Goal: Complete application form: Complete application form

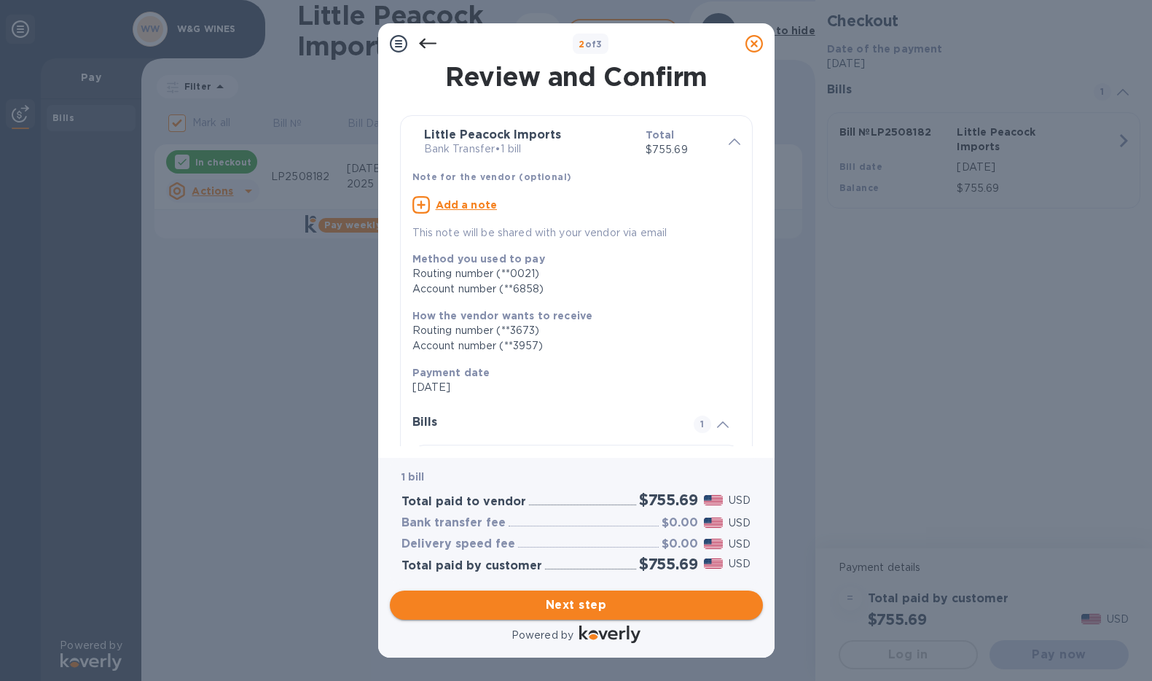
click at [596, 611] on span "Next step" at bounding box center [577, 604] width 350 height 17
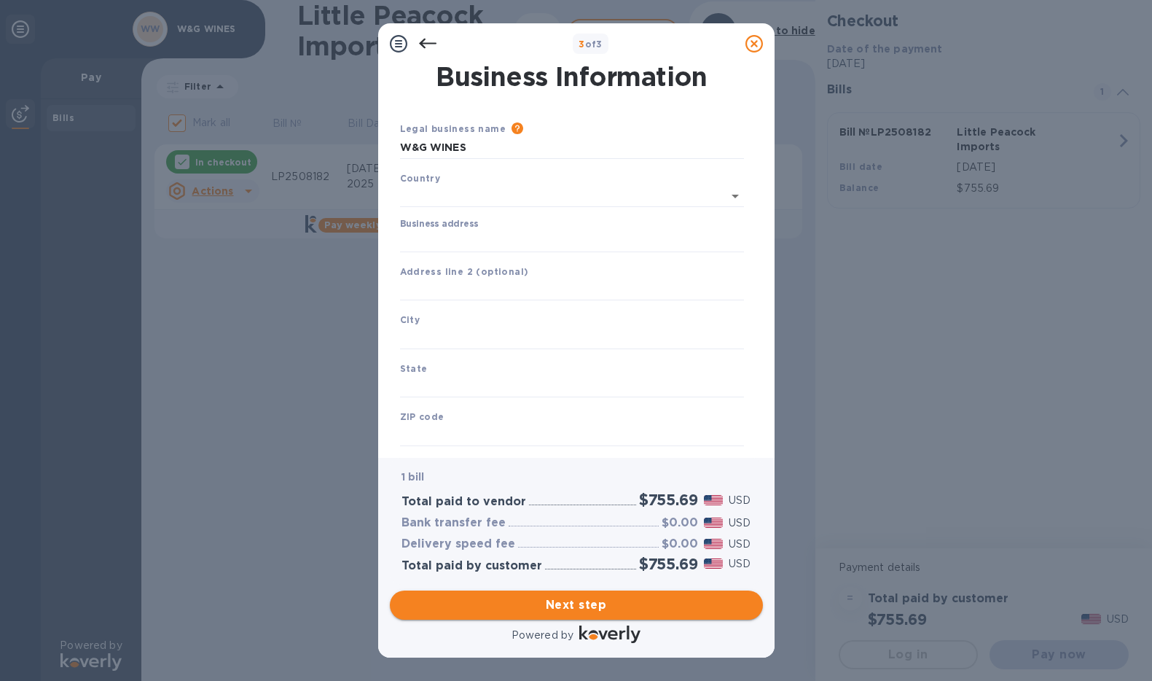
type input "[GEOGRAPHIC_DATA]"
click at [479, 226] on div "Business address" at bounding box center [572, 233] width 344 height 34
click at [485, 233] on input "Business address" at bounding box center [572, 238] width 344 height 22
type input "[STREET_ADDRESS][GEOGRAPHIC_DATA]"
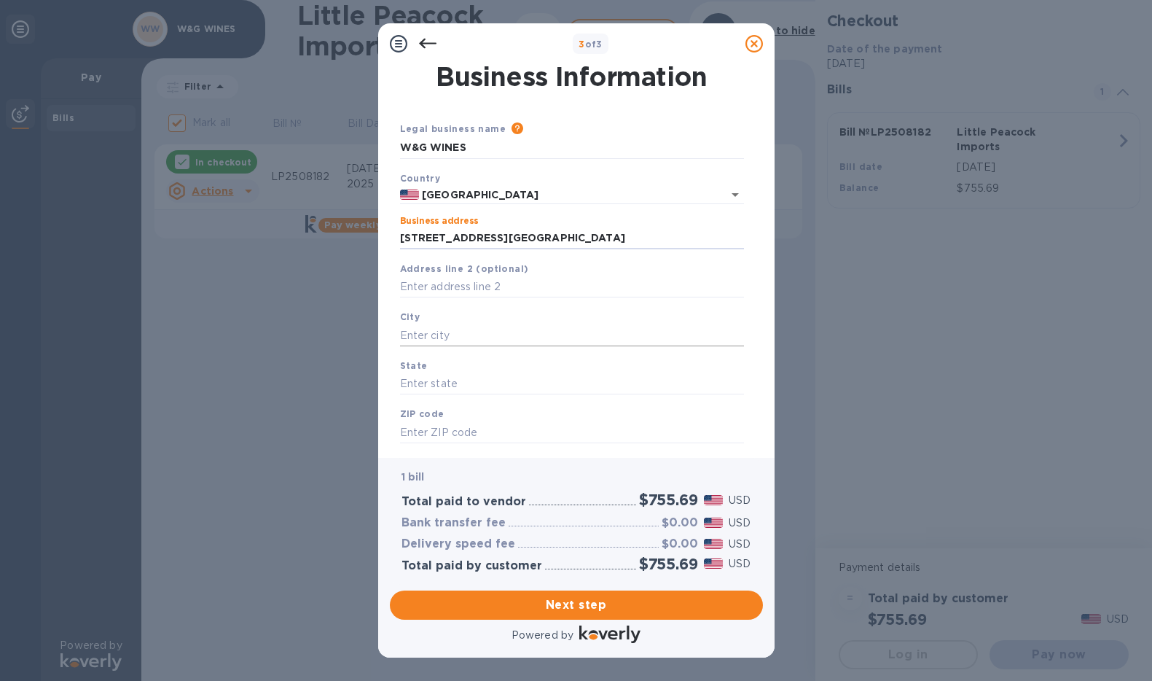
click at [463, 328] on input "text" at bounding box center [572, 335] width 344 height 22
type input "[GEOGRAPHIC_DATA]"
click at [474, 378] on input "text" at bounding box center [572, 384] width 344 height 22
type input "NY"
click at [471, 425] on input "text" at bounding box center [572, 432] width 344 height 22
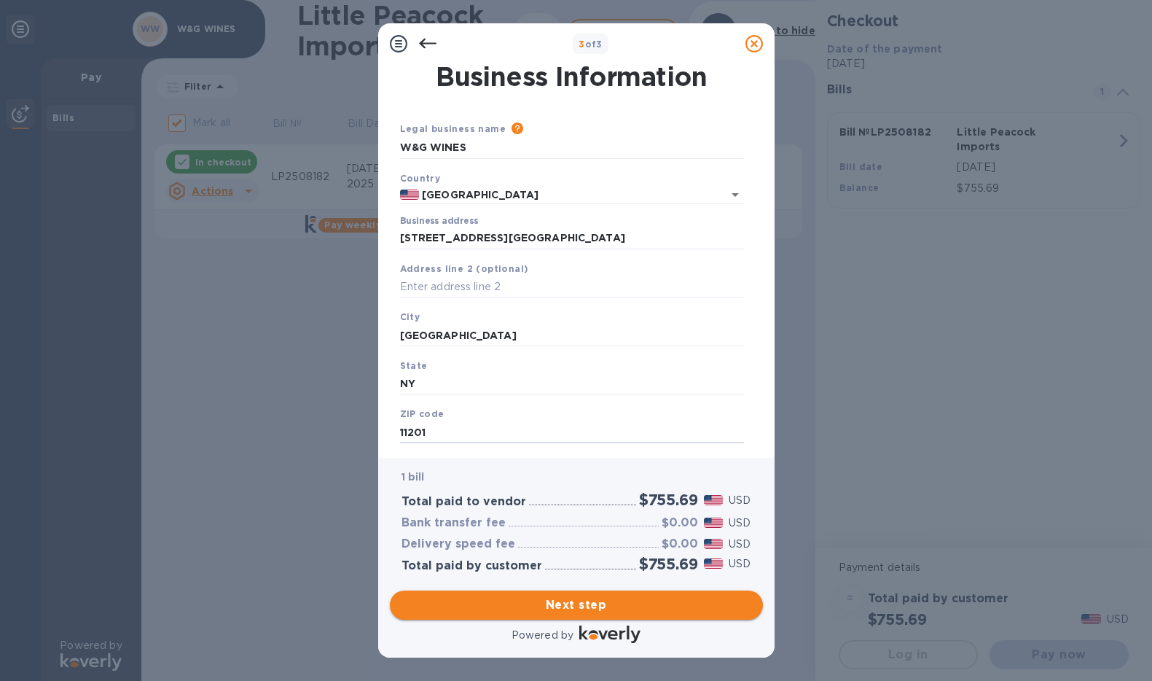
type input "11201"
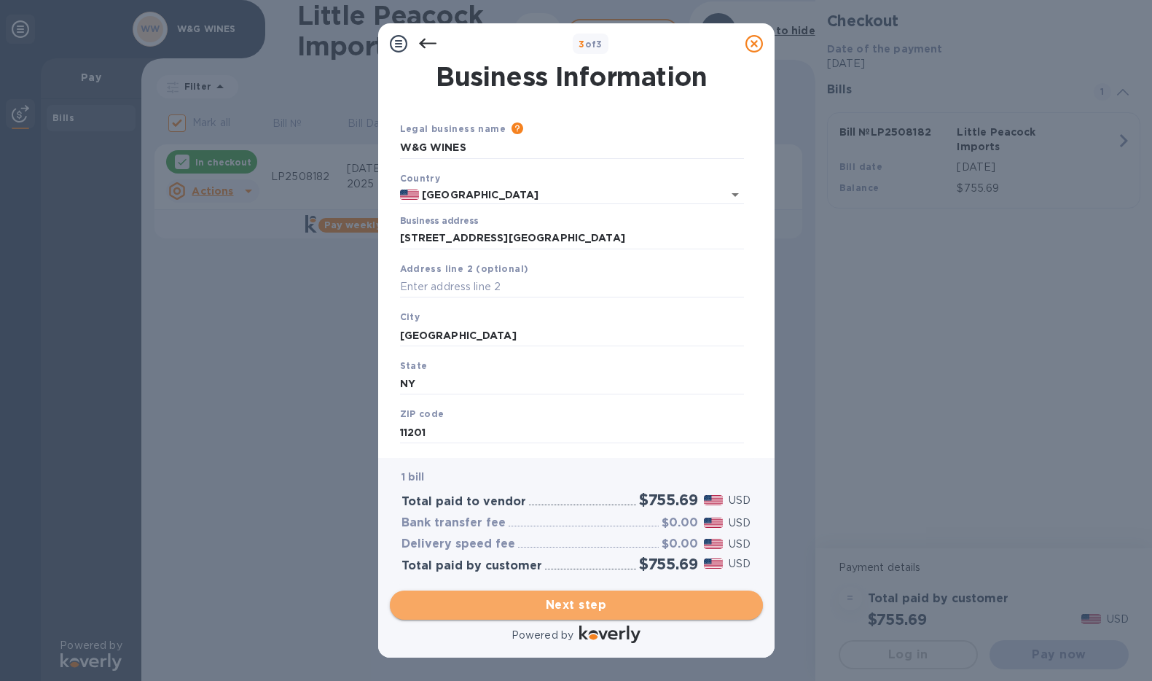
click at [599, 603] on span "Next step" at bounding box center [577, 604] width 350 height 17
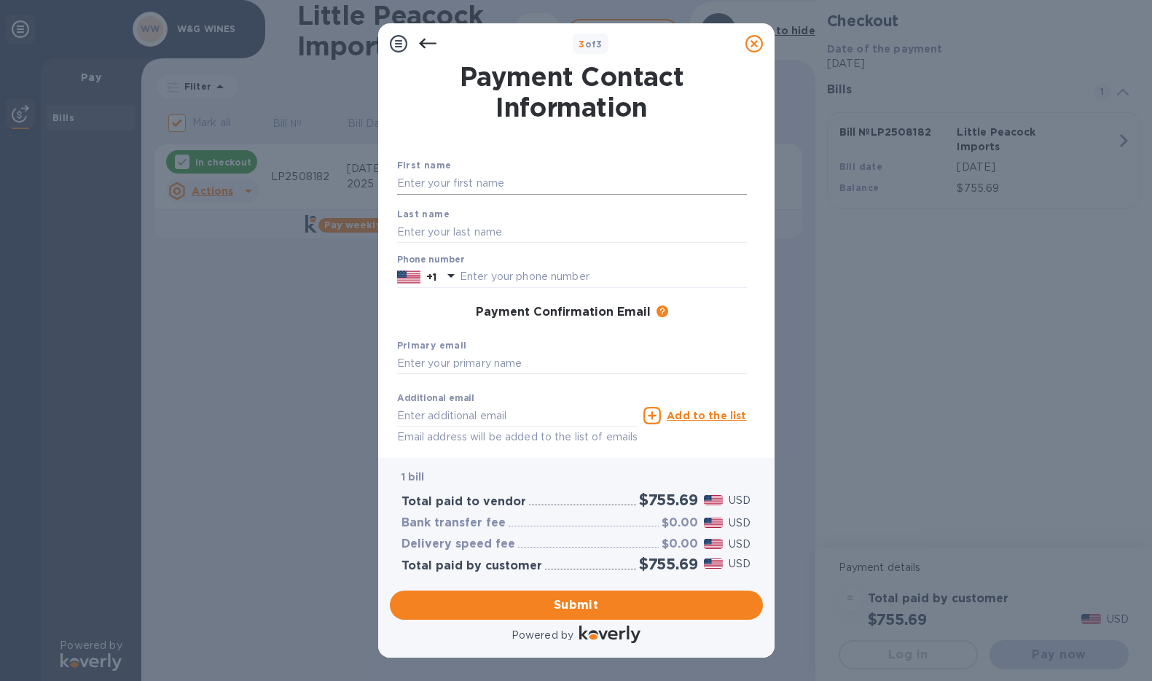
click at [513, 178] on input "text" at bounding box center [572, 184] width 350 height 22
type input "[PERSON_NAME]"
type input "0718753198"
type input "[EMAIL_ADDRESS][DOMAIN_NAME]"
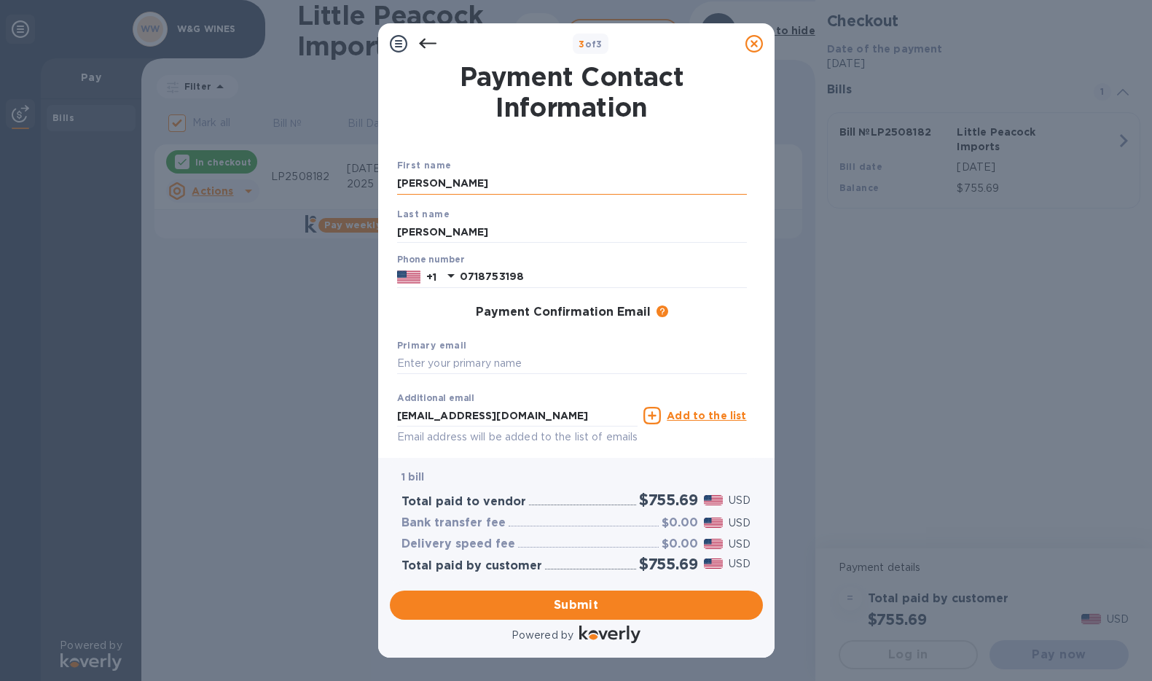
type input "[PERSON_NAME]"
click at [520, 278] on input "0718753198" at bounding box center [603, 277] width 287 height 22
drag, startPoint x: 525, startPoint y: 276, endPoint x: 455, endPoint y: 277, distance: 70.0
click at [455, 277] on div "+1 0718753198" at bounding box center [572, 277] width 350 height 22
type input "7188558757"
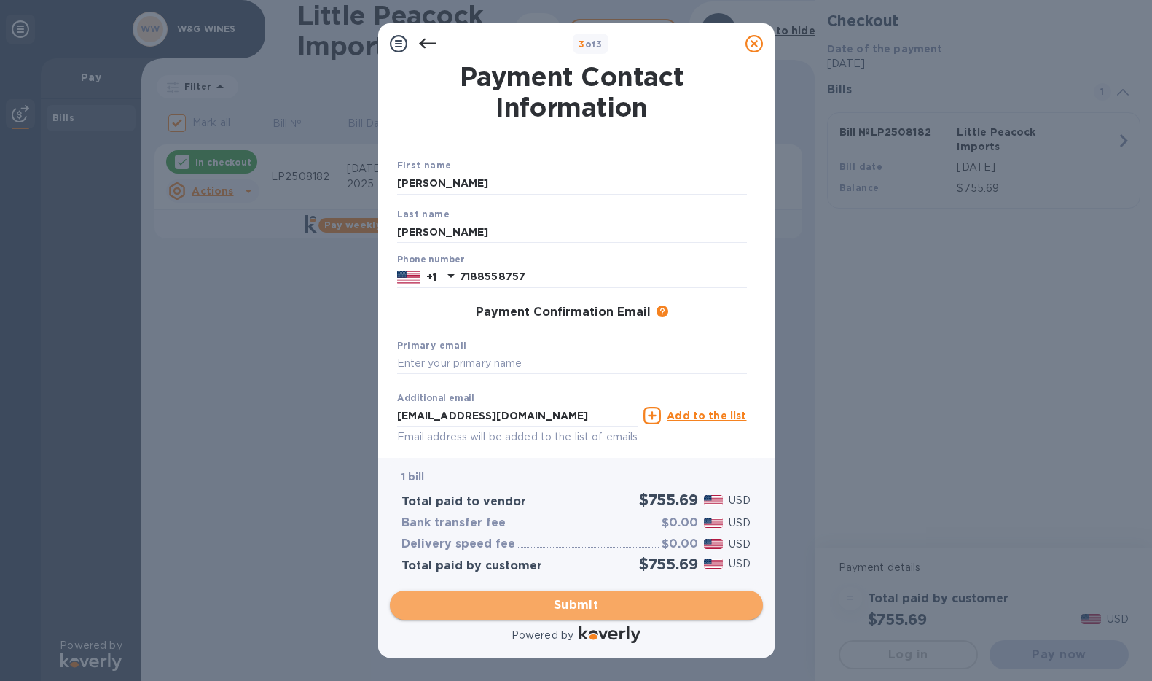
click at [611, 614] on button "Submit" at bounding box center [576, 604] width 373 height 29
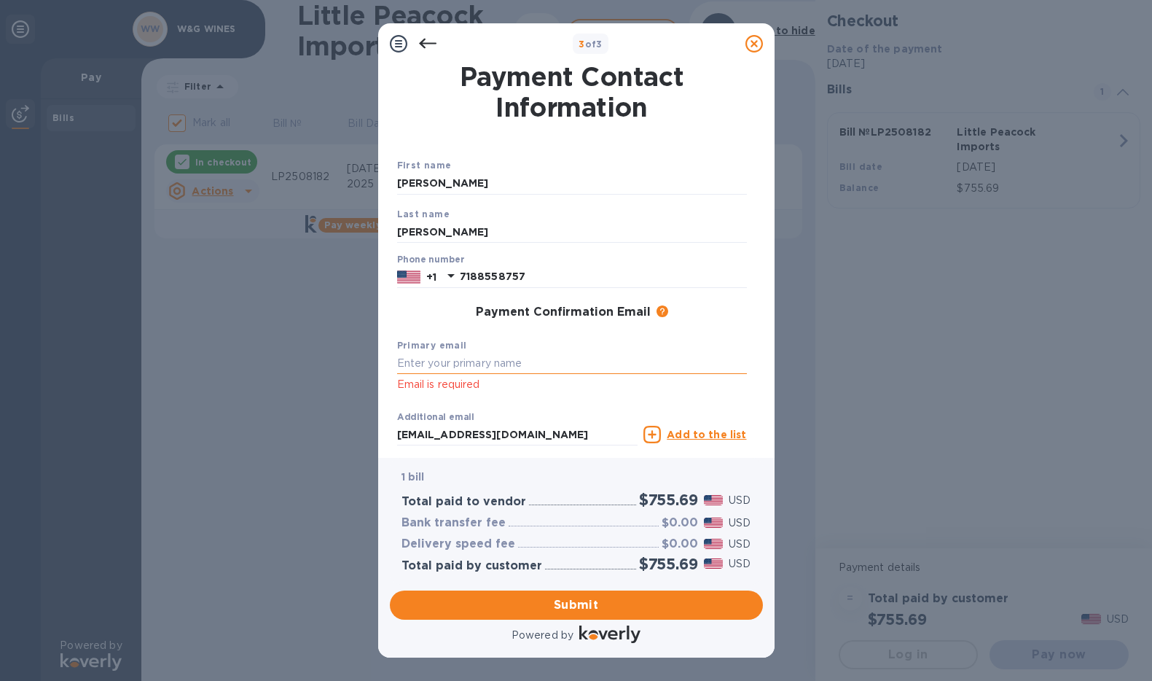
click at [457, 364] on input "text" at bounding box center [572, 364] width 350 height 22
type input "st"
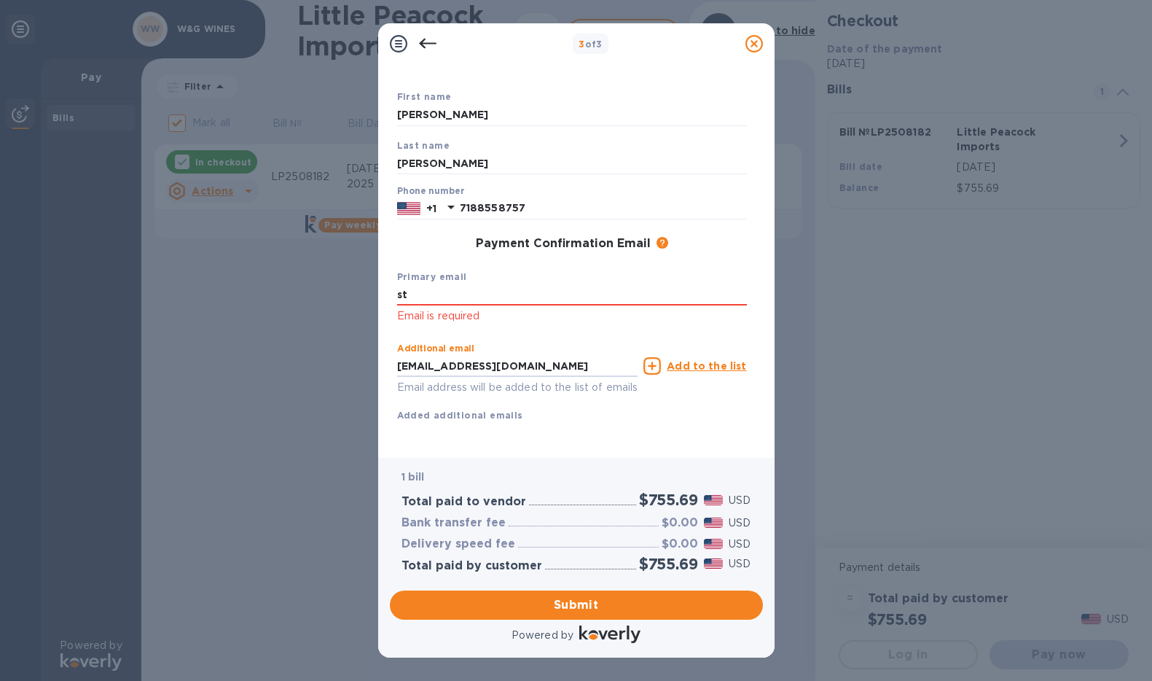
drag, startPoint x: 533, startPoint y: 436, endPoint x: 425, endPoint y: 433, distance: 107.9
click at [425, 433] on div "First name [PERSON_NAME] Last name [PERSON_NAME] Phone number [PHONE_NUMBER] Pa…" at bounding box center [572, 267] width 350 height 357
type input "[PERSON_NAME][EMAIL_ADDRESS][DOMAIN_NAME]"
drag, startPoint x: 581, startPoint y: 359, endPoint x: 391, endPoint y: 364, distance: 190.2
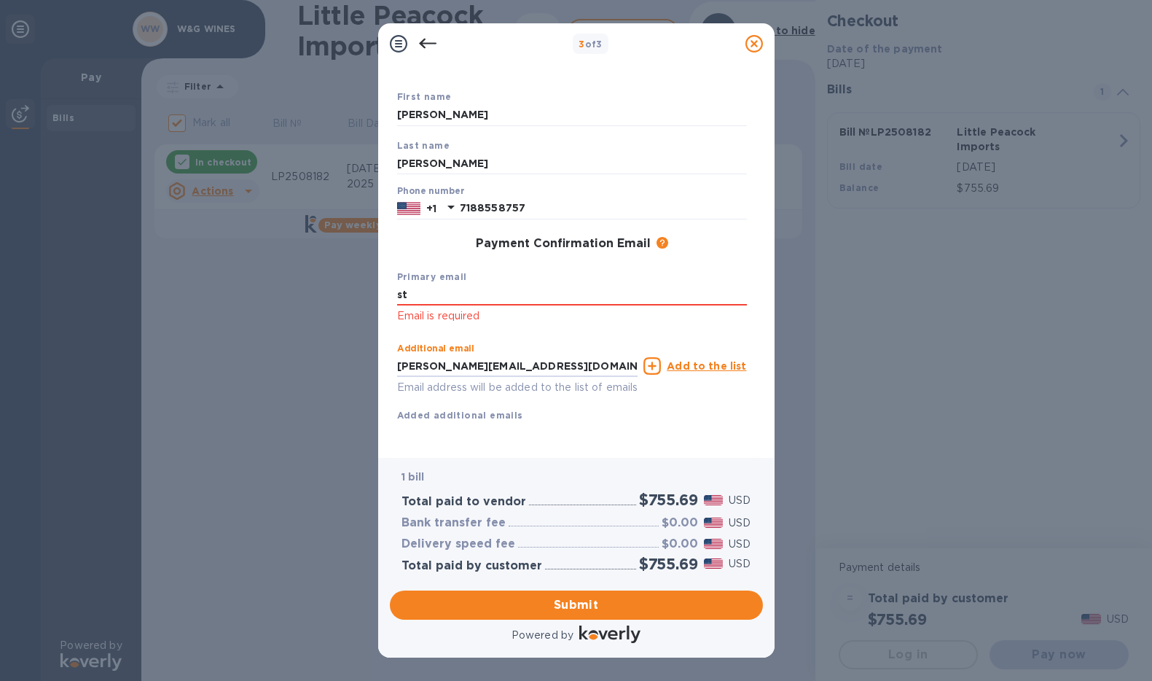
click at [391, 364] on div "Payment Contact Information First name [PERSON_NAME] Last name [PERSON_NAME] Ph…" at bounding box center [576, 255] width 373 height 382
drag, startPoint x: 406, startPoint y: 287, endPoint x: 377, endPoint y: 286, distance: 29.2
click at [377, 286] on div "3 of 3 Payment Contact Information First name [PERSON_NAME] Last name [PERSON_N…" at bounding box center [576, 340] width 1152 height 681
paste input "[EMAIL_ADDRESS][DOMAIN_NAME]"
click at [611, 416] on div "Additional email [PERSON_NAME][EMAIL_ADDRESS][DOMAIN_NAME] Email address will b…" at bounding box center [572, 379] width 350 height 87
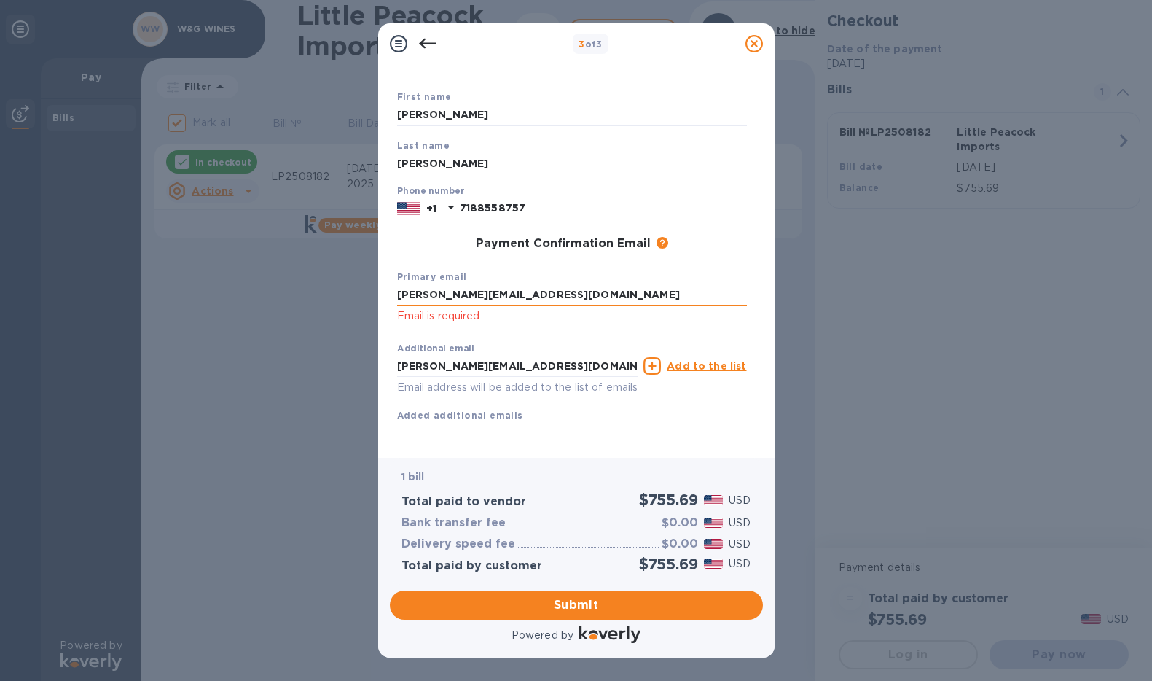
click at [592, 294] on input "[PERSON_NAME][EMAIL_ADDRESS][DOMAIN_NAME]" at bounding box center [572, 295] width 350 height 22
type input "[PERSON_NAME][EMAIL_ADDRESS][DOMAIN_NAME]"
click at [675, 410] on div "Additional email [PERSON_NAME][EMAIL_ADDRESS][DOMAIN_NAME] Email address will b…" at bounding box center [572, 379] width 350 height 87
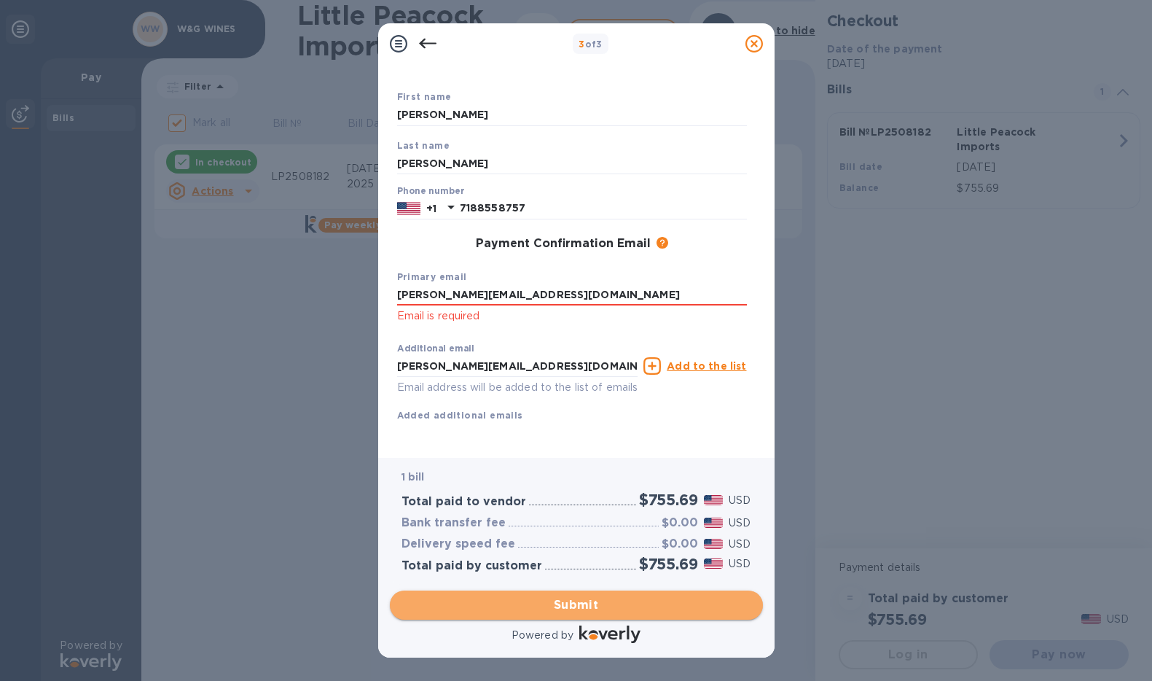
click at [577, 607] on span "Submit" at bounding box center [577, 604] width 350 height 17
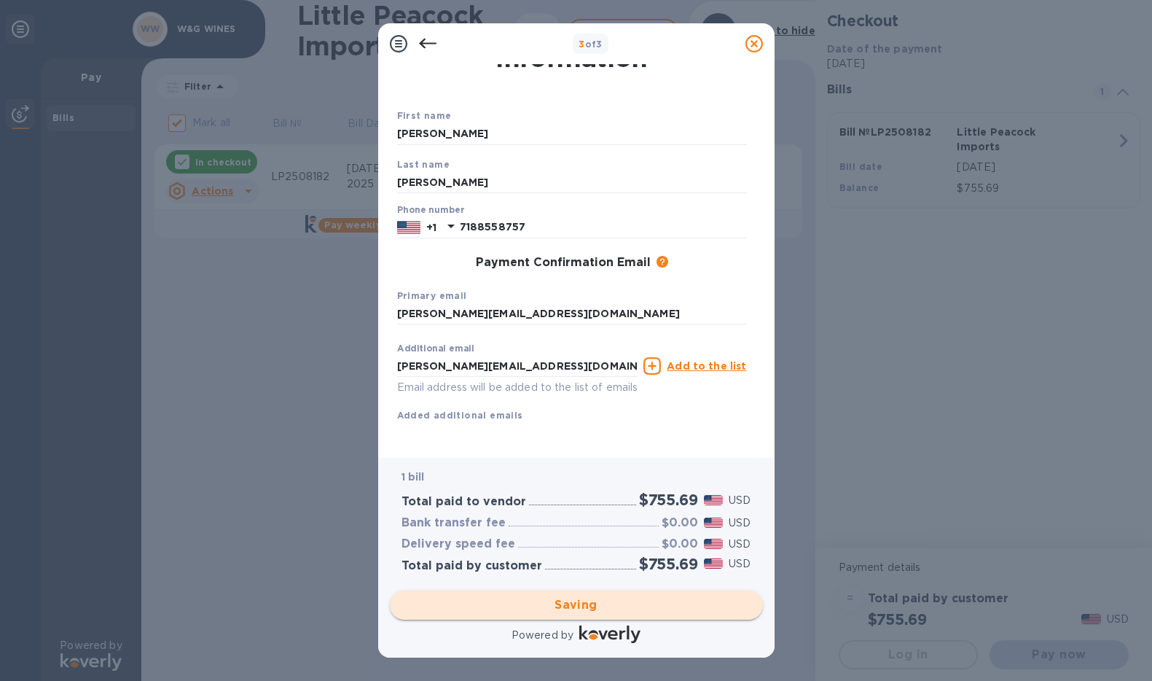
checkbox input "false"
